Goal: Information Seeking & Learning: Understand process/instructions

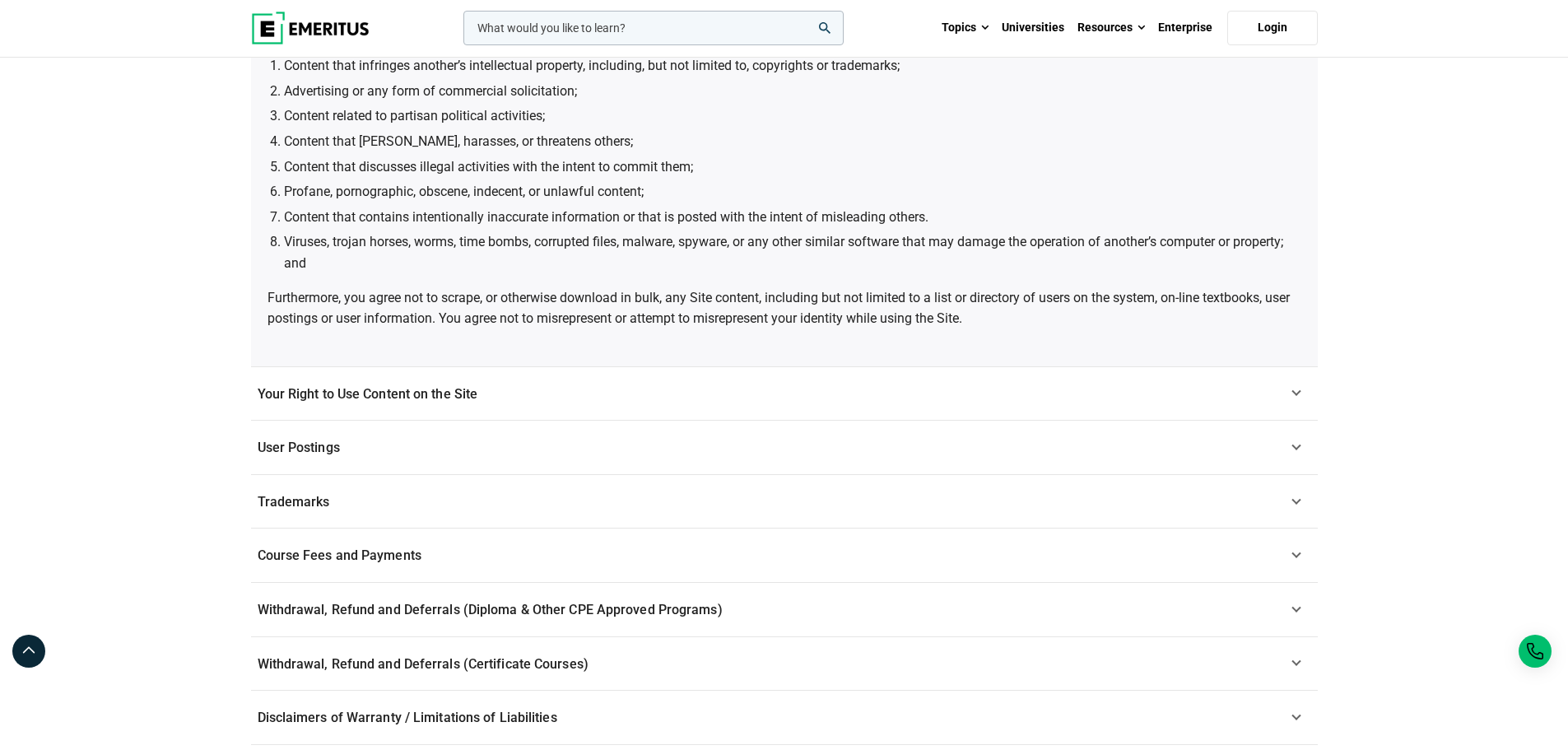
scroll to position [741, 0]
click at [860, 371] on link "Your Right to Use Content on the Site" at bounding box center [784, 392] width 1066 height 54
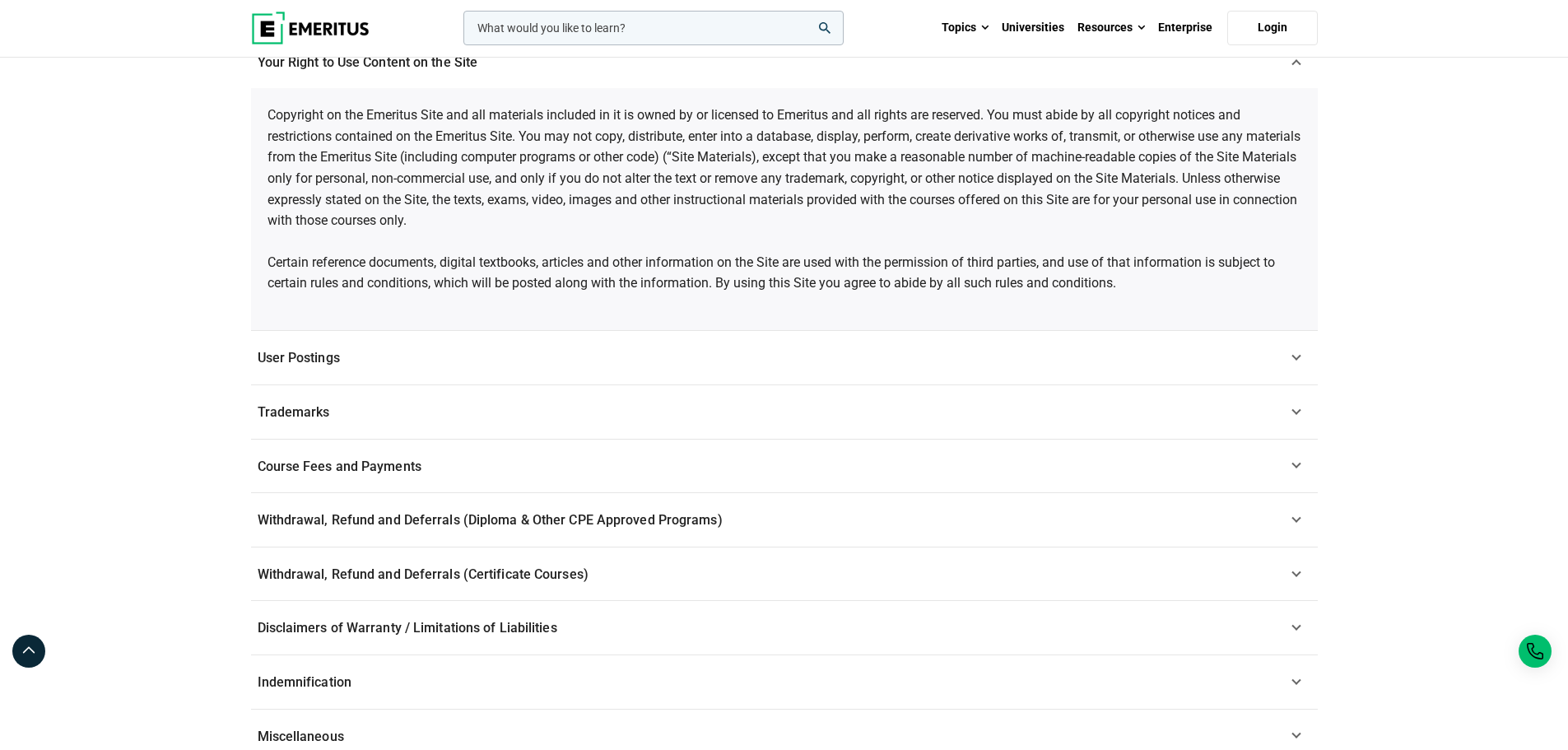
scroll to position [473, 0]
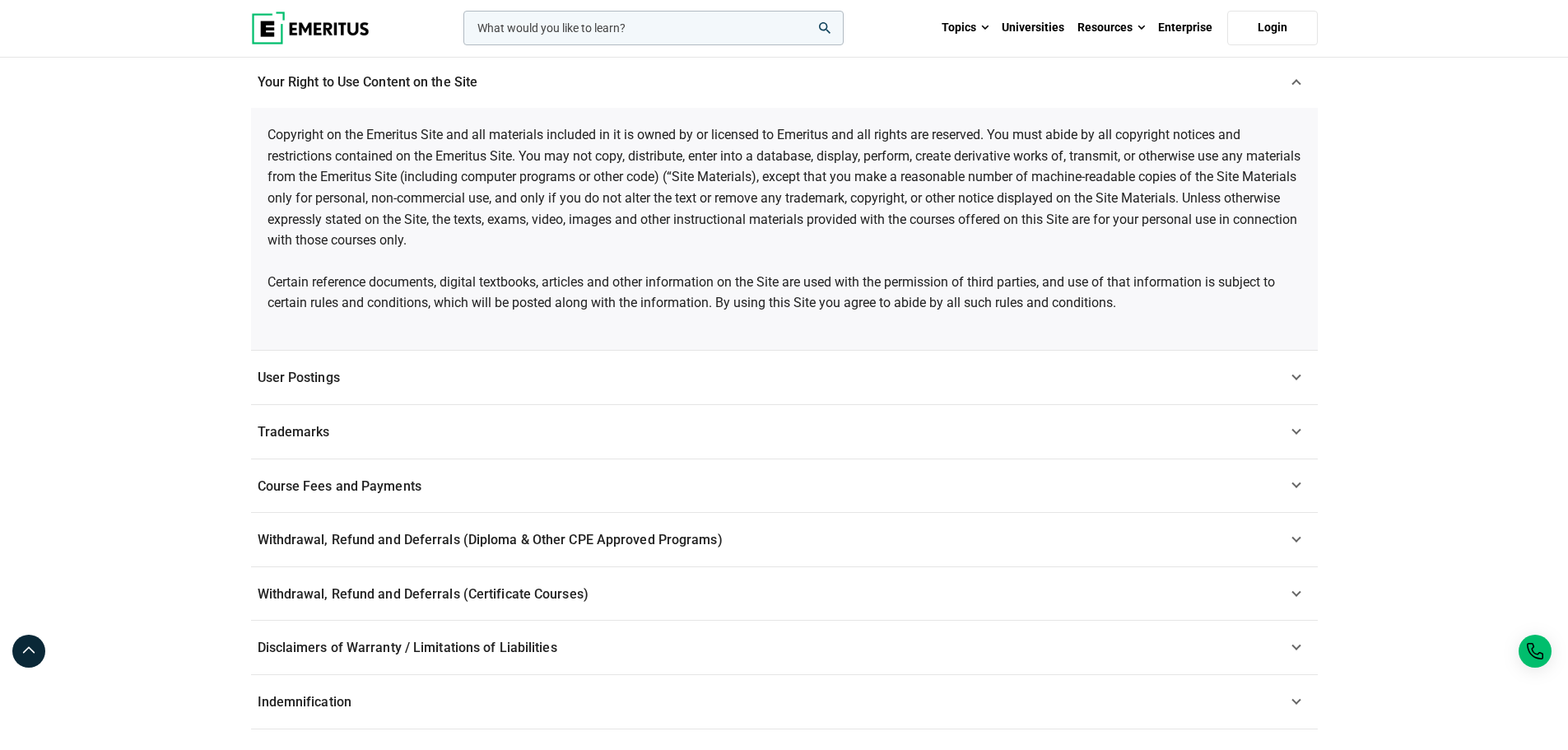
click at [856, 393] on link "User Postings" at bounding box center [784, 377] width 1066 height 54
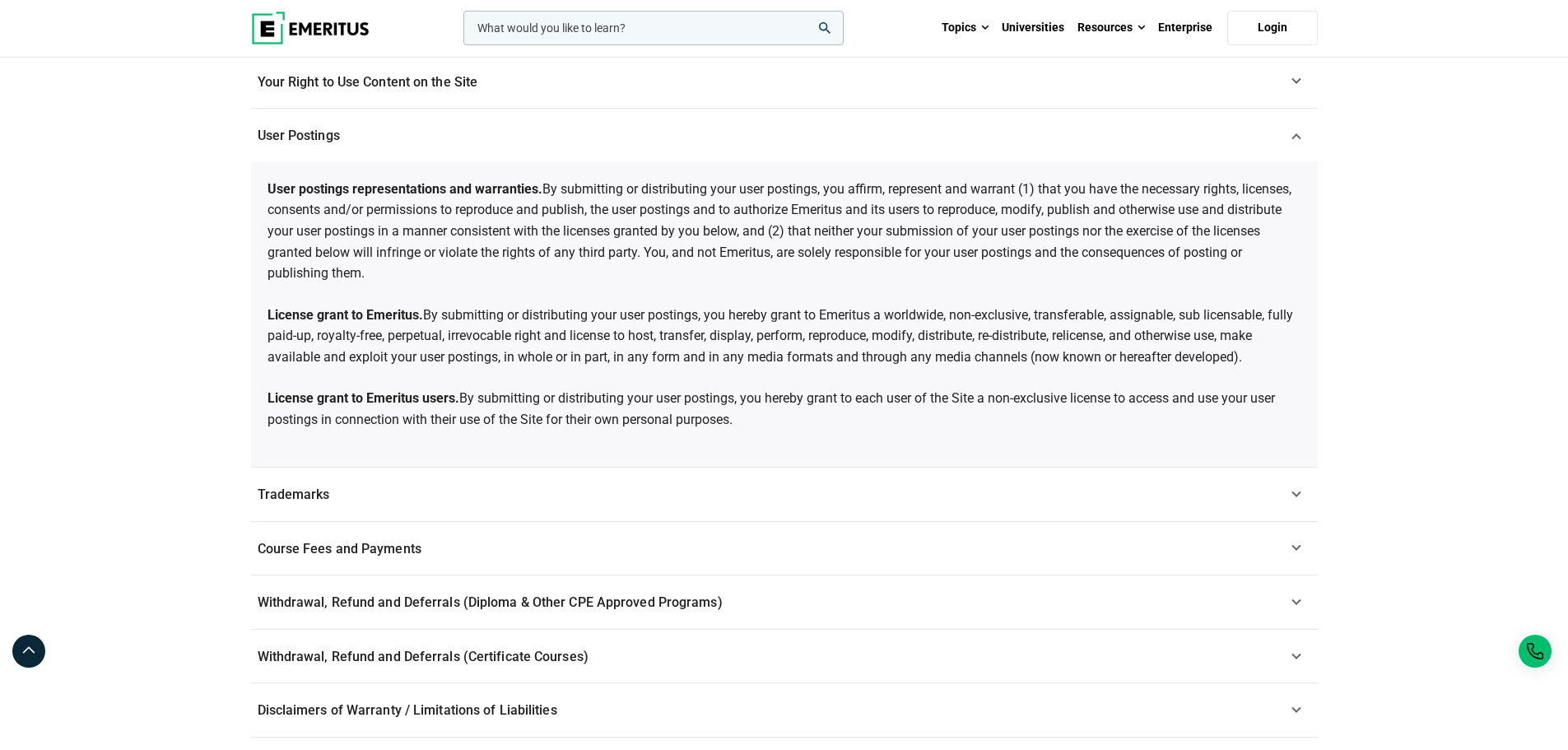
click at [985, 505] on link "Trademarks" at bounding box center [784, 495] width 1066 height 54
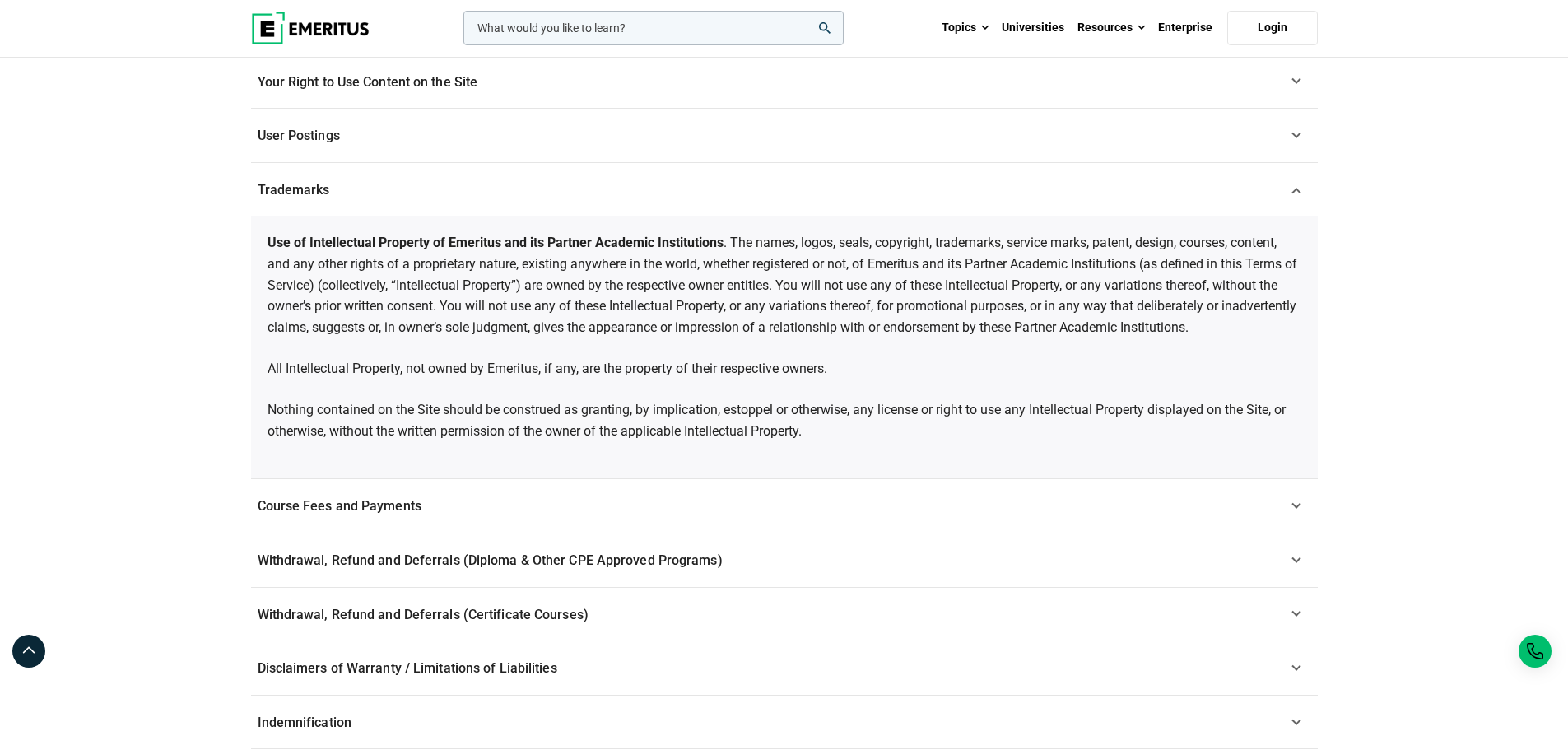
click at [976, 502] on link "Course Fees and Payments" at bounding box center [784, 505] width 1066 height 54
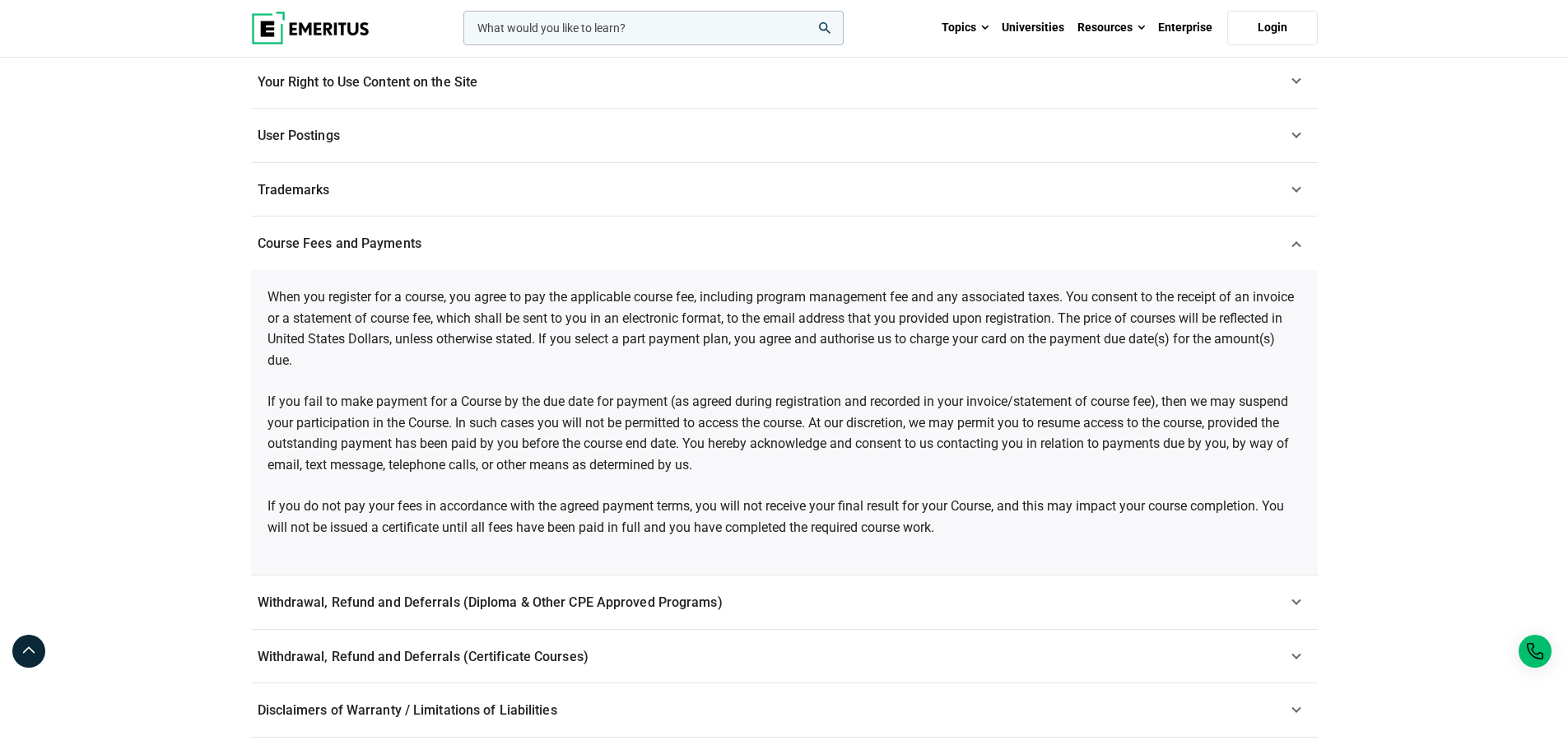
click at [985, 594] on link "Withdrawal, Refund and Deferrals (Diploma & Other CPE Approved Programs)" at bounding box center [784, 603] width 1066 height 54
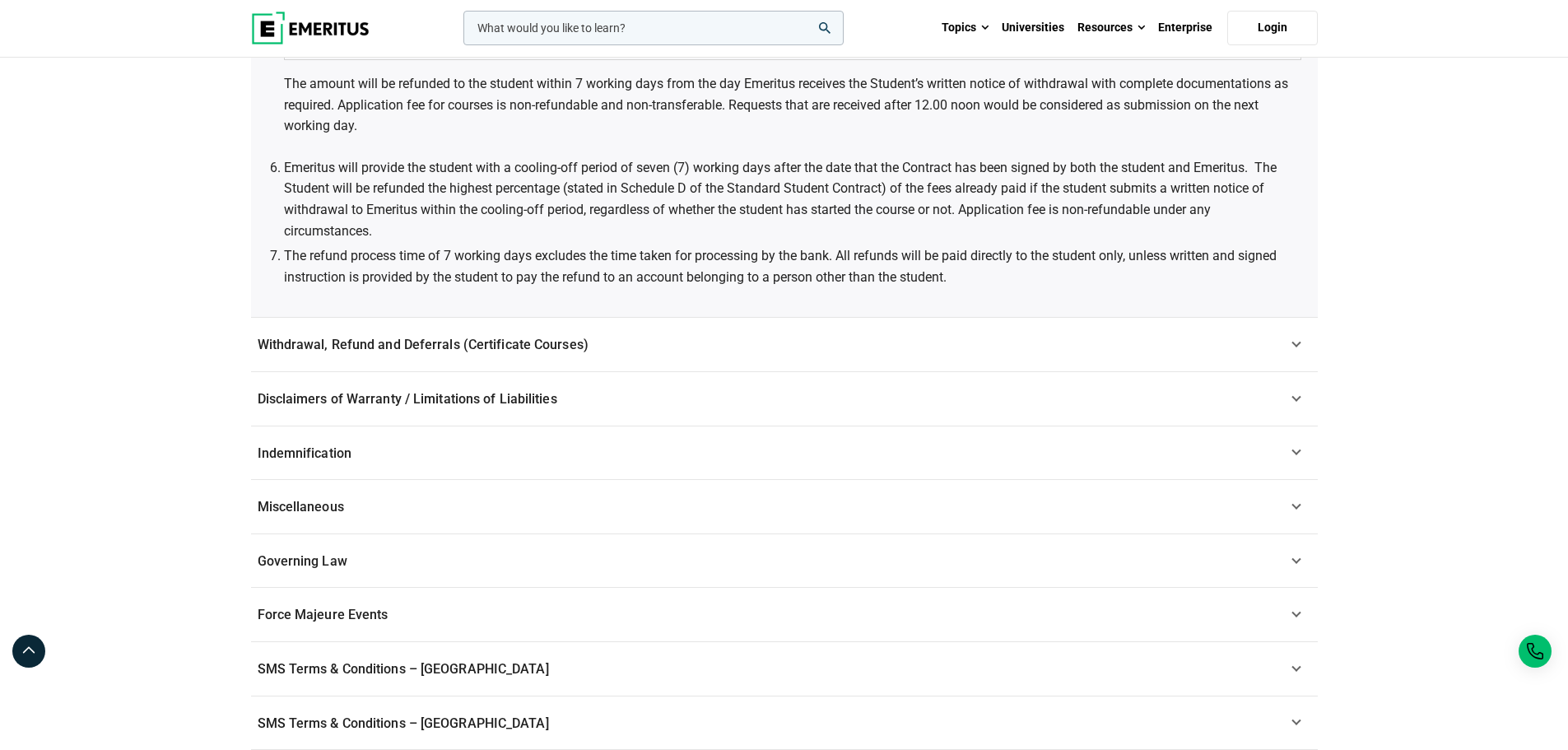
click at [850, 342] on link "Withdrawal, Refund and Deferrals (Certificate Courses)" at bounding box center [784, 344] width 1066 height 54
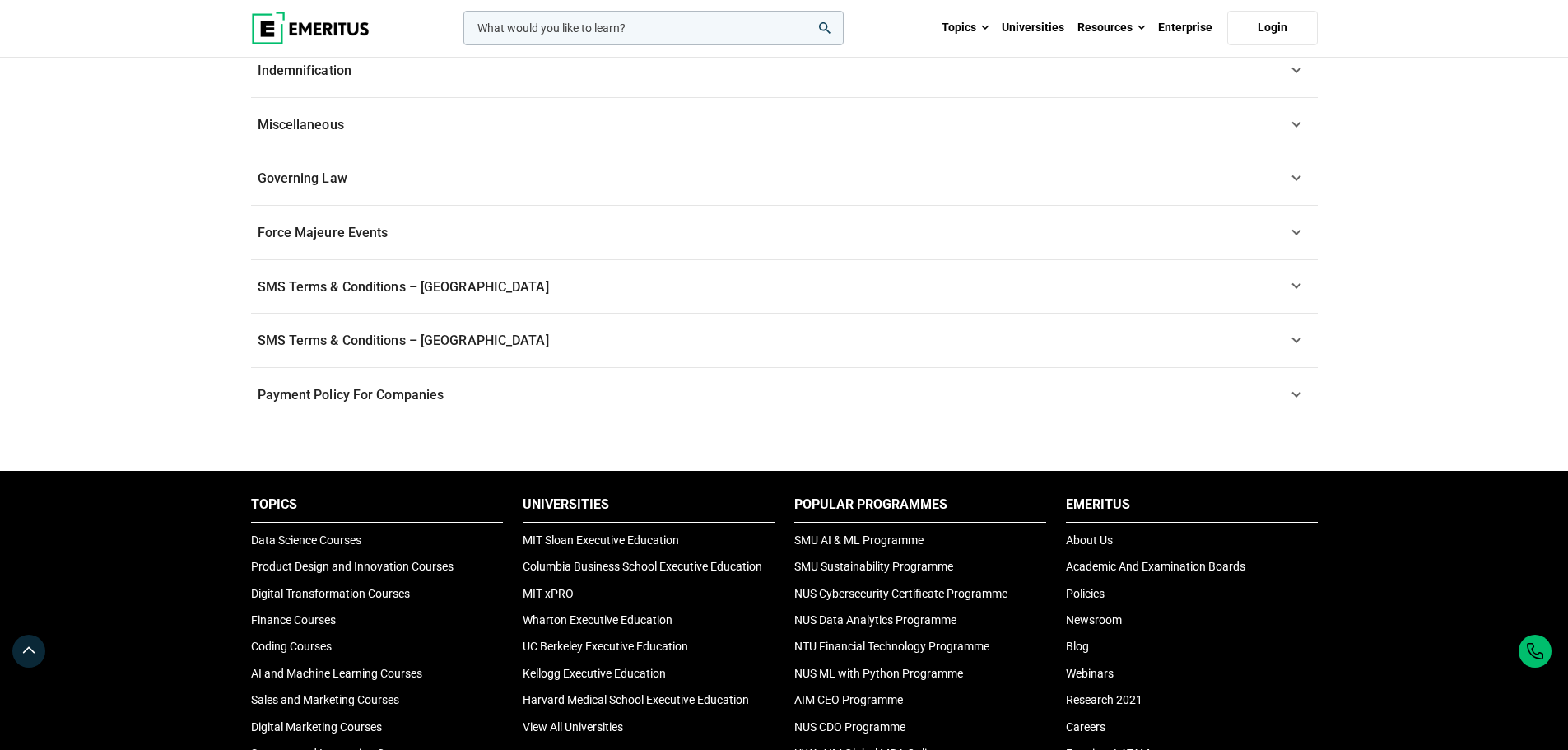
click at [805, 391] on link "Payment Policy For Companies" at bounding box center [784, 395] width 1066 height 54
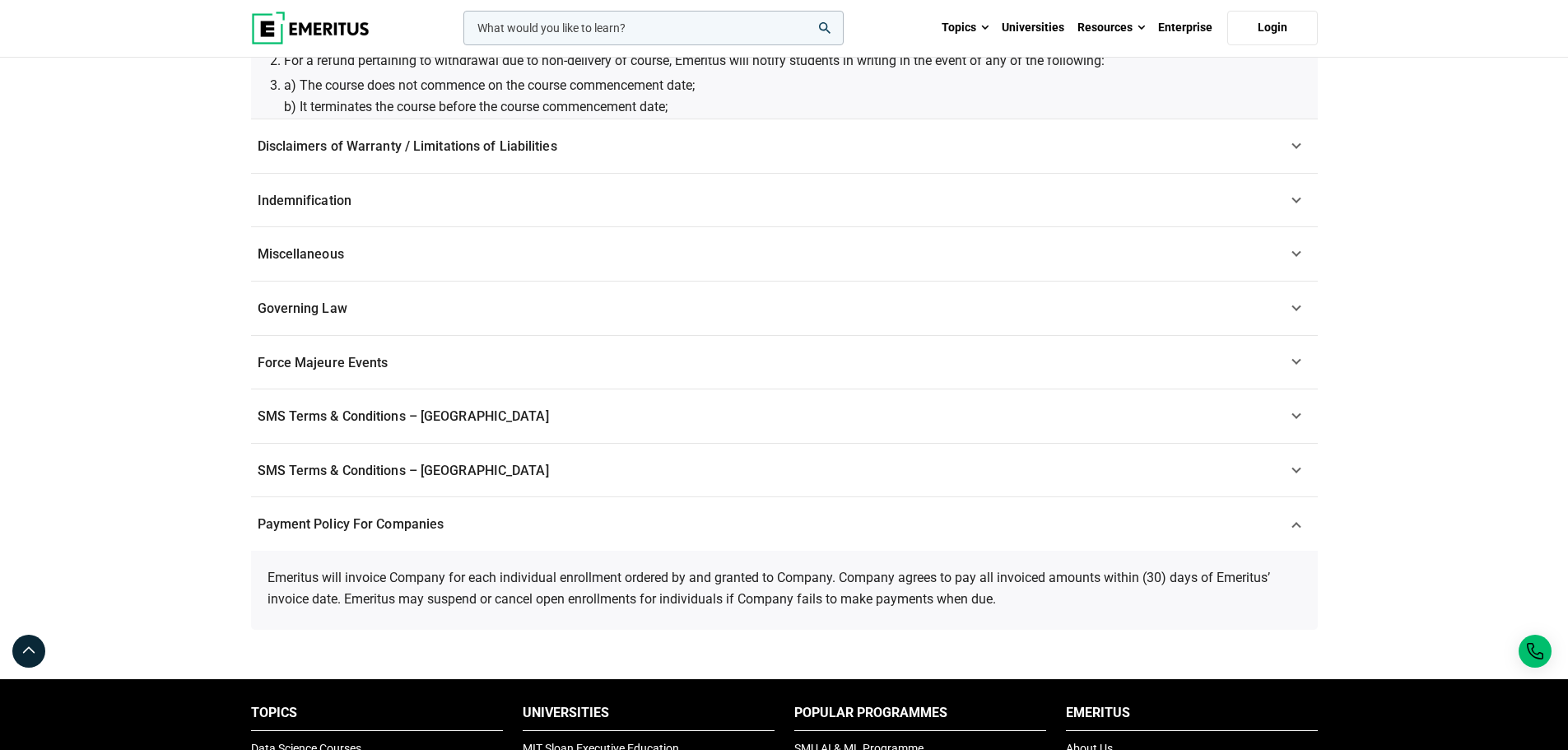
scroll to position [862, 0]
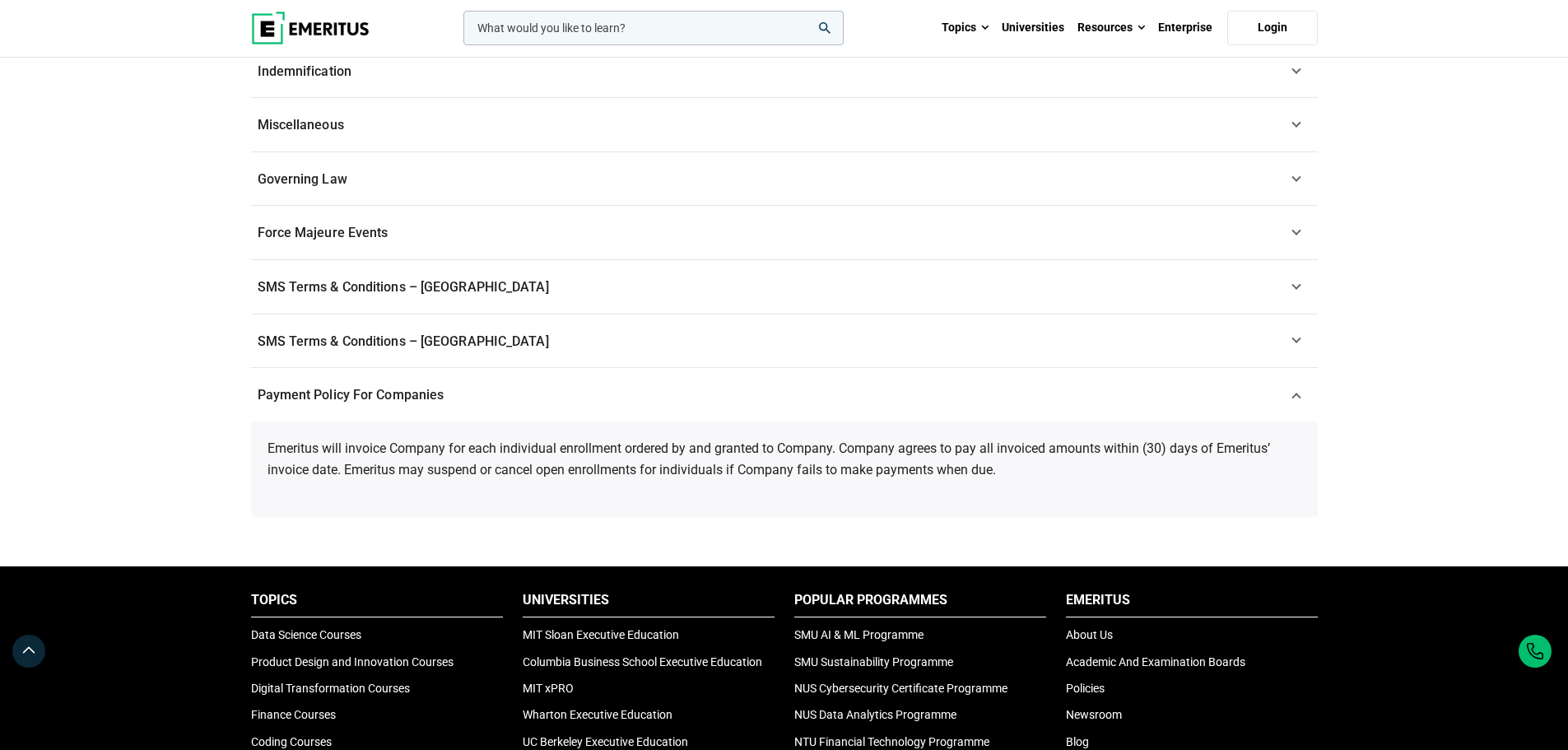
click at [813, 372] on link "Payment Policy For Companies" at bounding box center [784, 395] width 1066 height 54
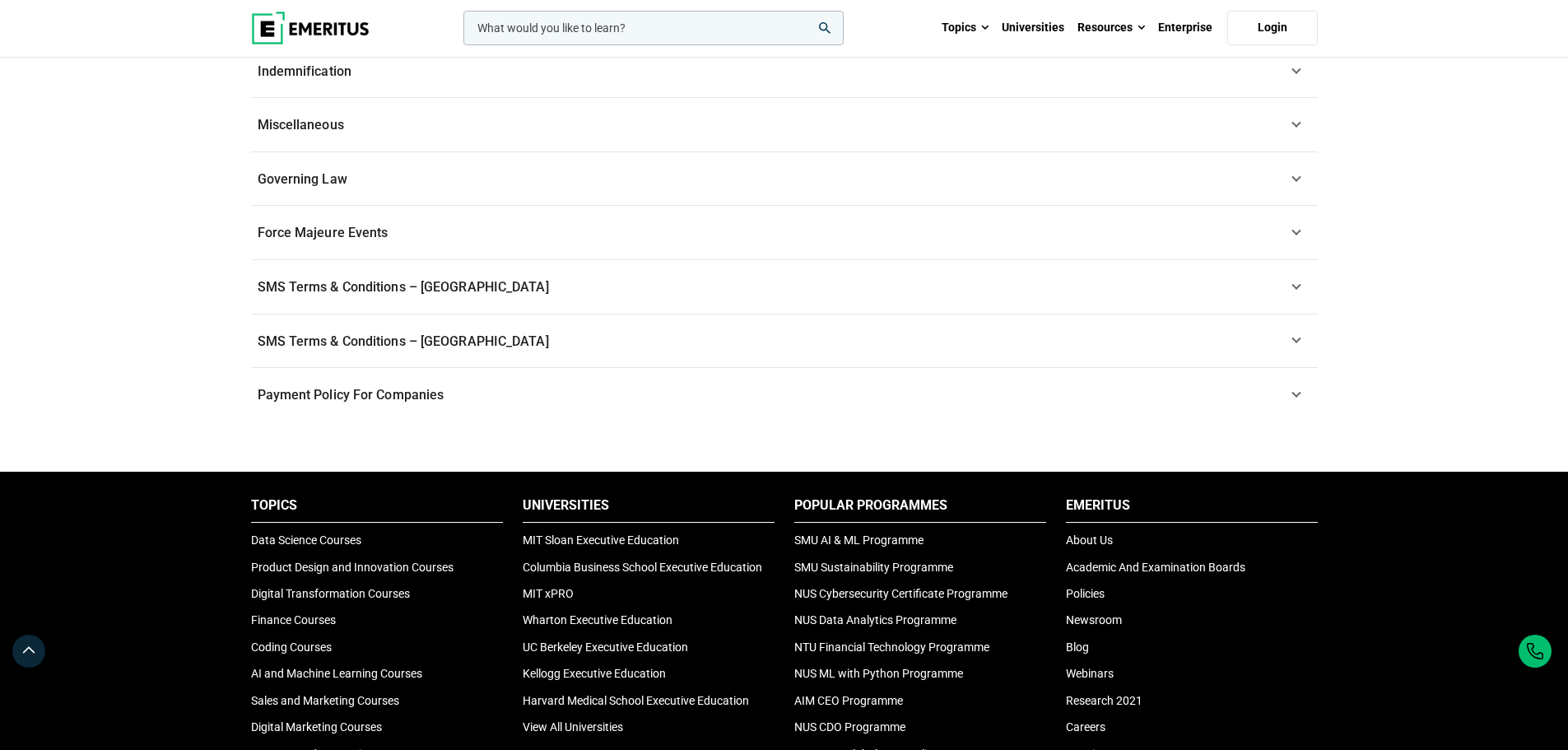
click at [821, 344] on link "SMS Terms & Conditions – [GEOGRAPHIC_DATA]" at bounding box center [784, 341] width 1066 height 54
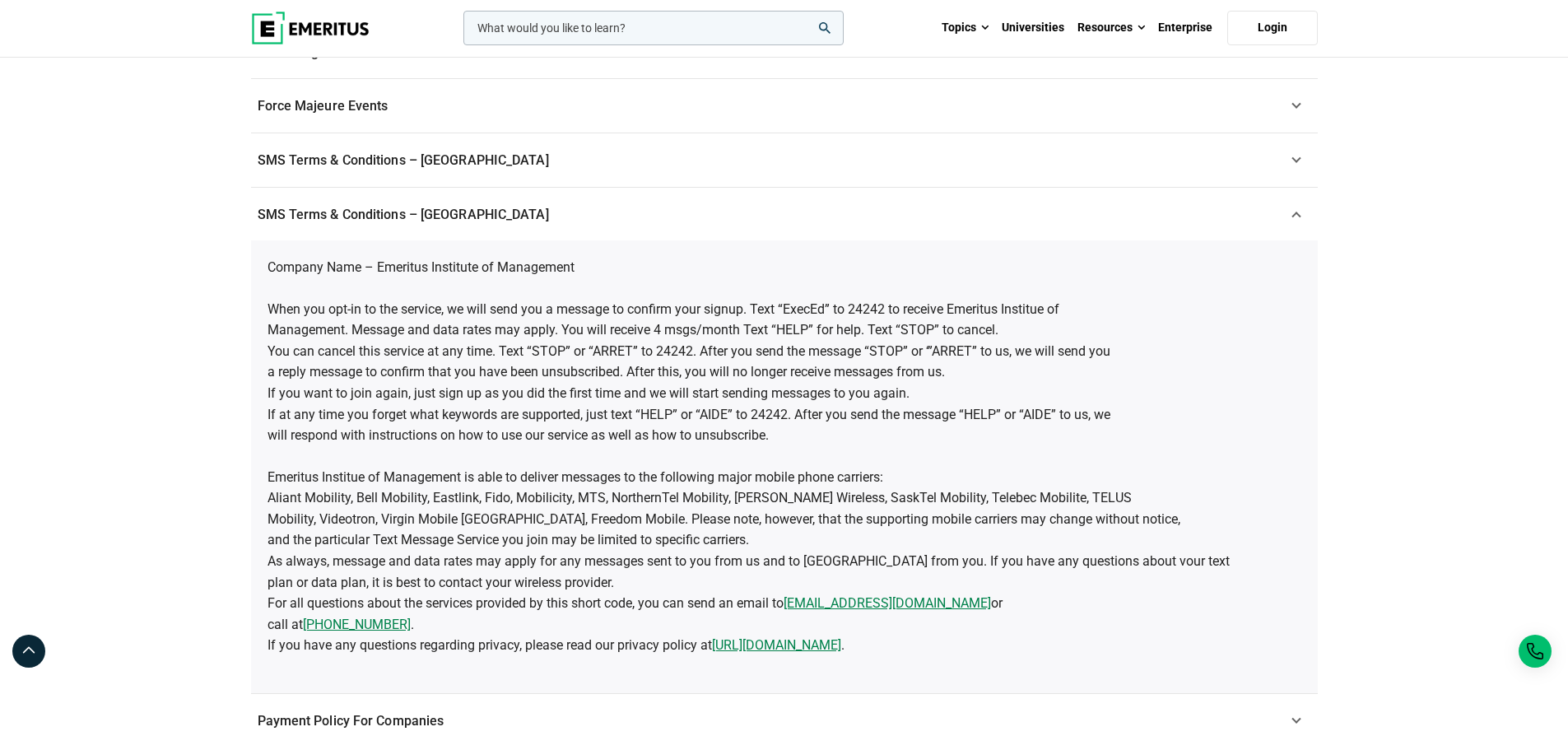
scroll to position [1027, 0]
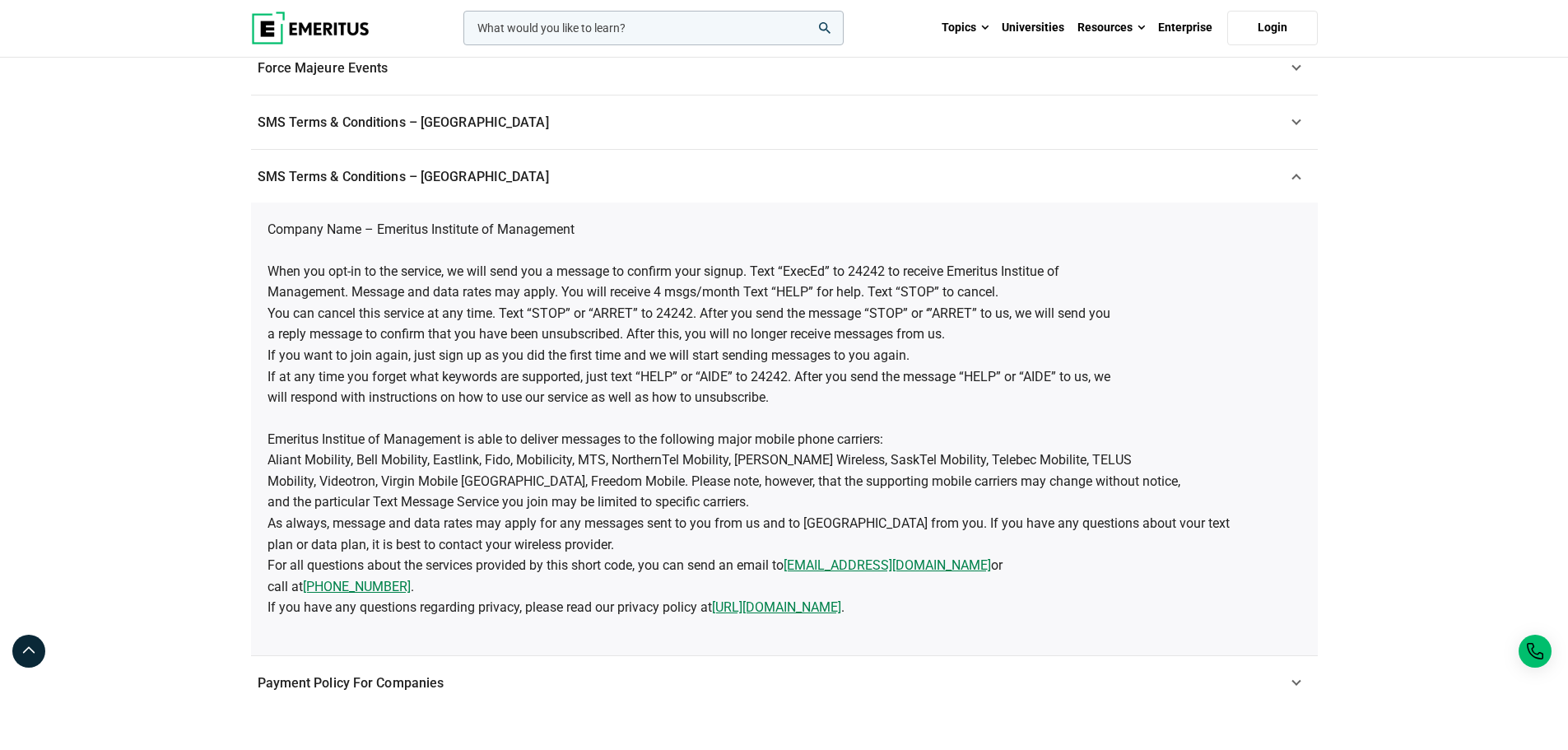
click at [947, 437] on p "Emeritus Institue of Management is able to deliver messages to the following ma…" at bounding box center [784, 523] width 1033 height 190
